Goal: Navigation & Orientation: Find specific page/section

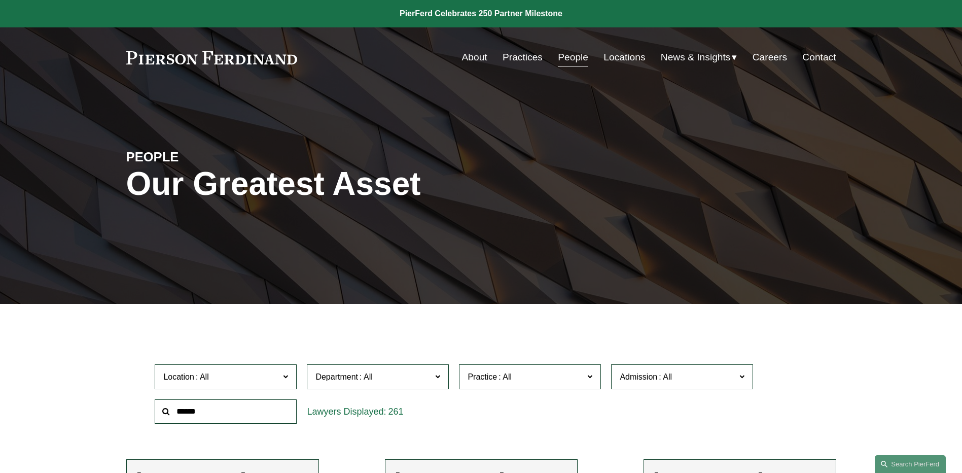
click at [0, 0] on span "News" at bounding box center [0, 0] width 0 height 0
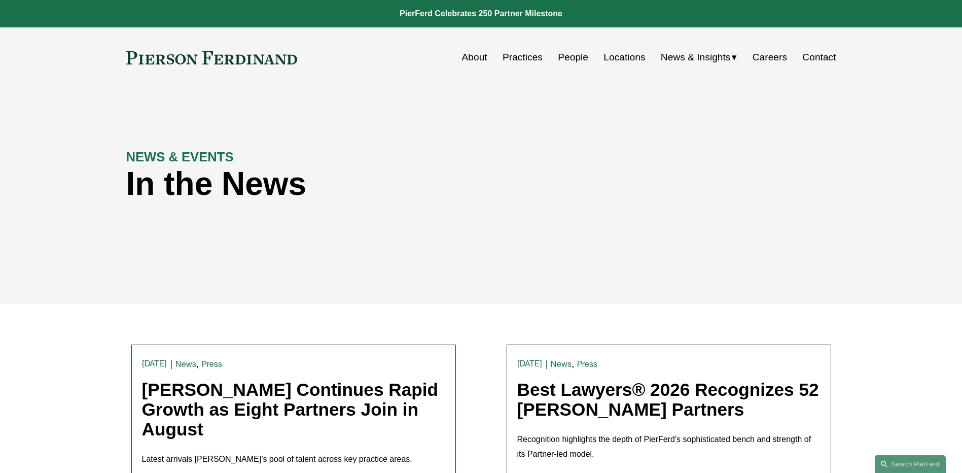
click at [0, 0] on span "Insights" at bounding box center [0, 0] width 0 height 0
